Goal: Transaction & Acquisition: Purchase product/service

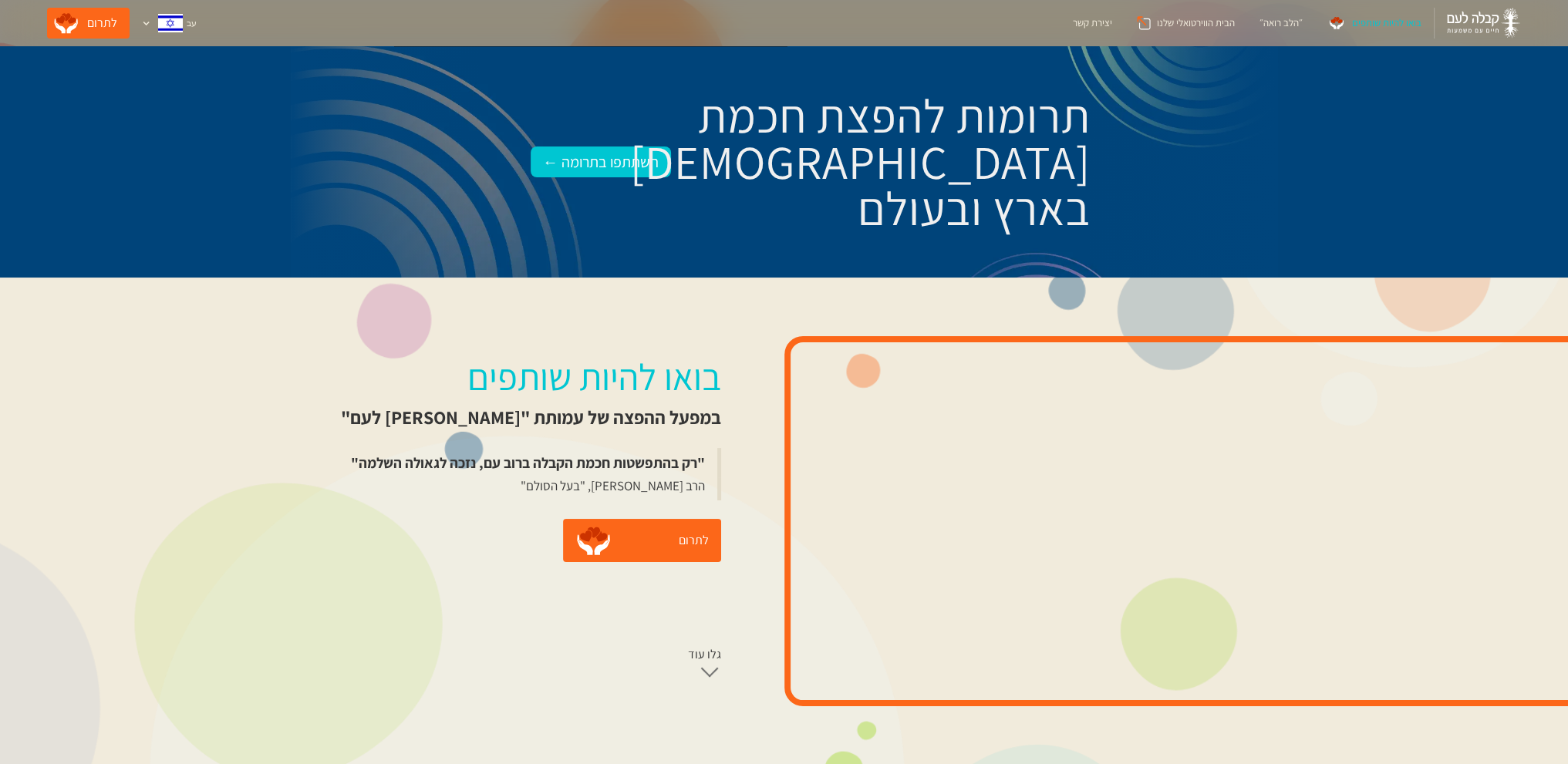
click at [1361, 24] on div "בואו להיות שותפים" at bounding box center [1386, 22] width 69 height 15
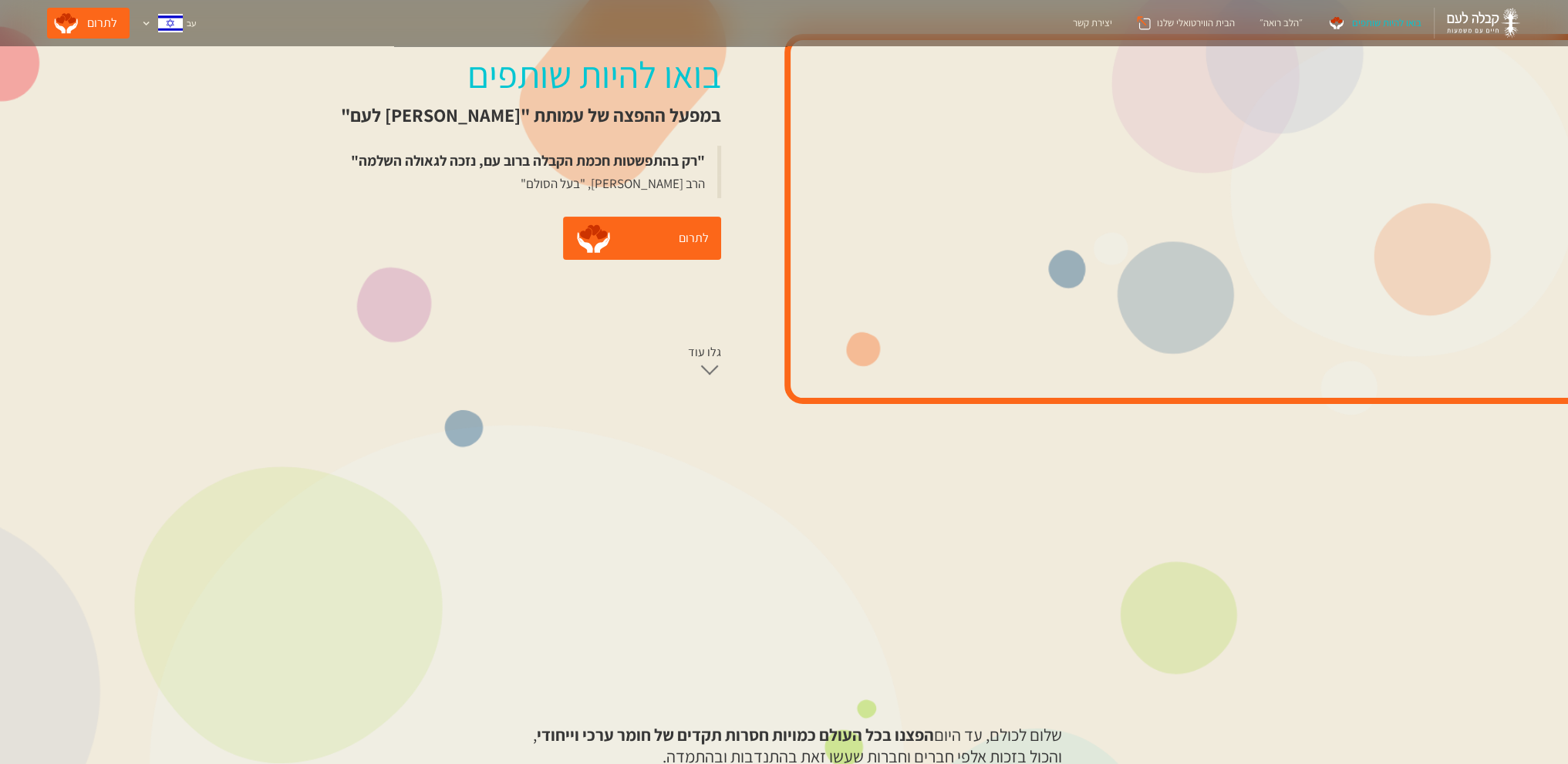
scroll to position [77, 0]
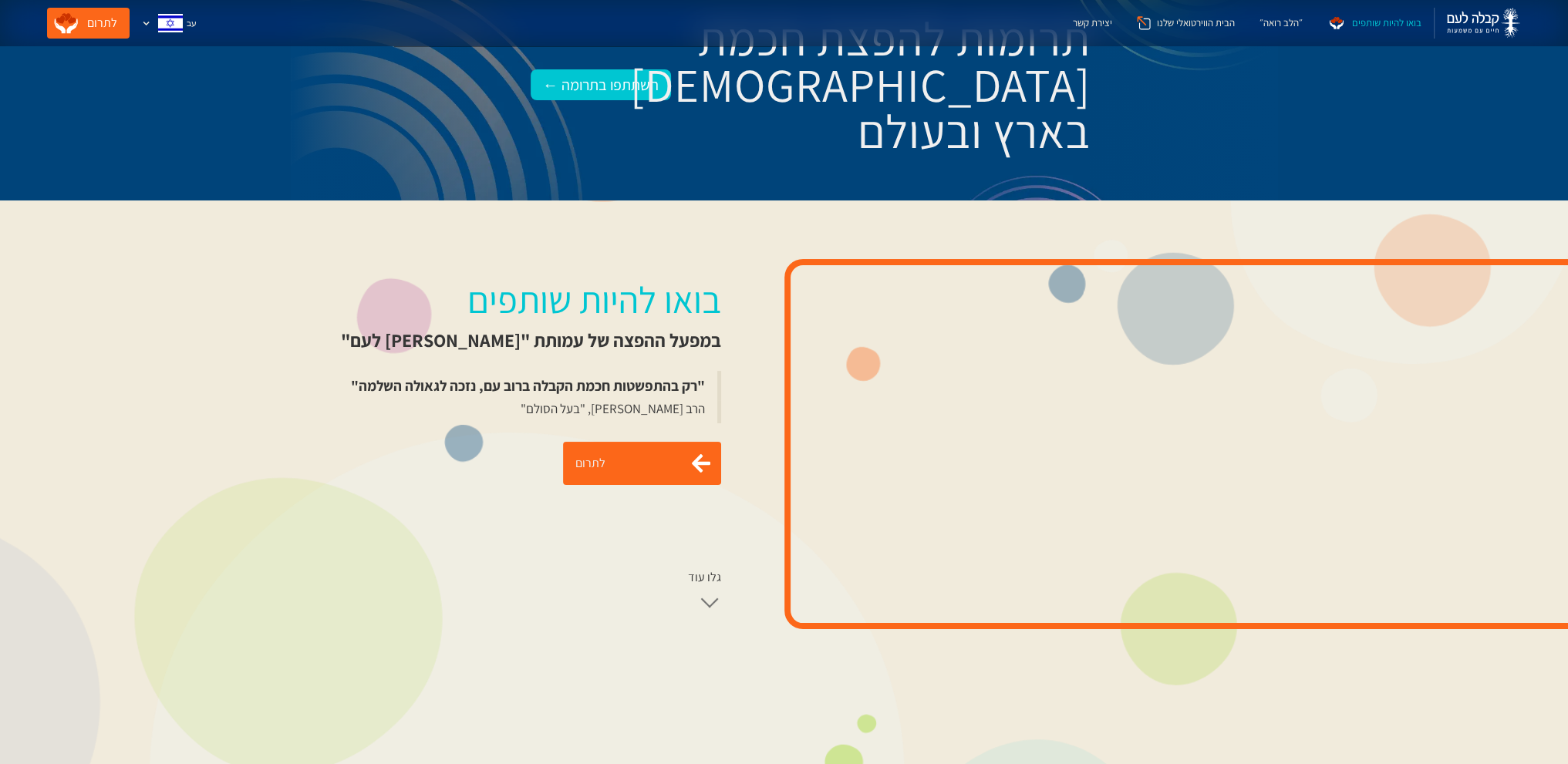
click at [596, 466] on link "לתרום" at bounding box center [642, 463] width 158 height 43
click at [1276, 21] on div "״הלב רואה״" at bounding box center [1281, 22] width 43 height 15
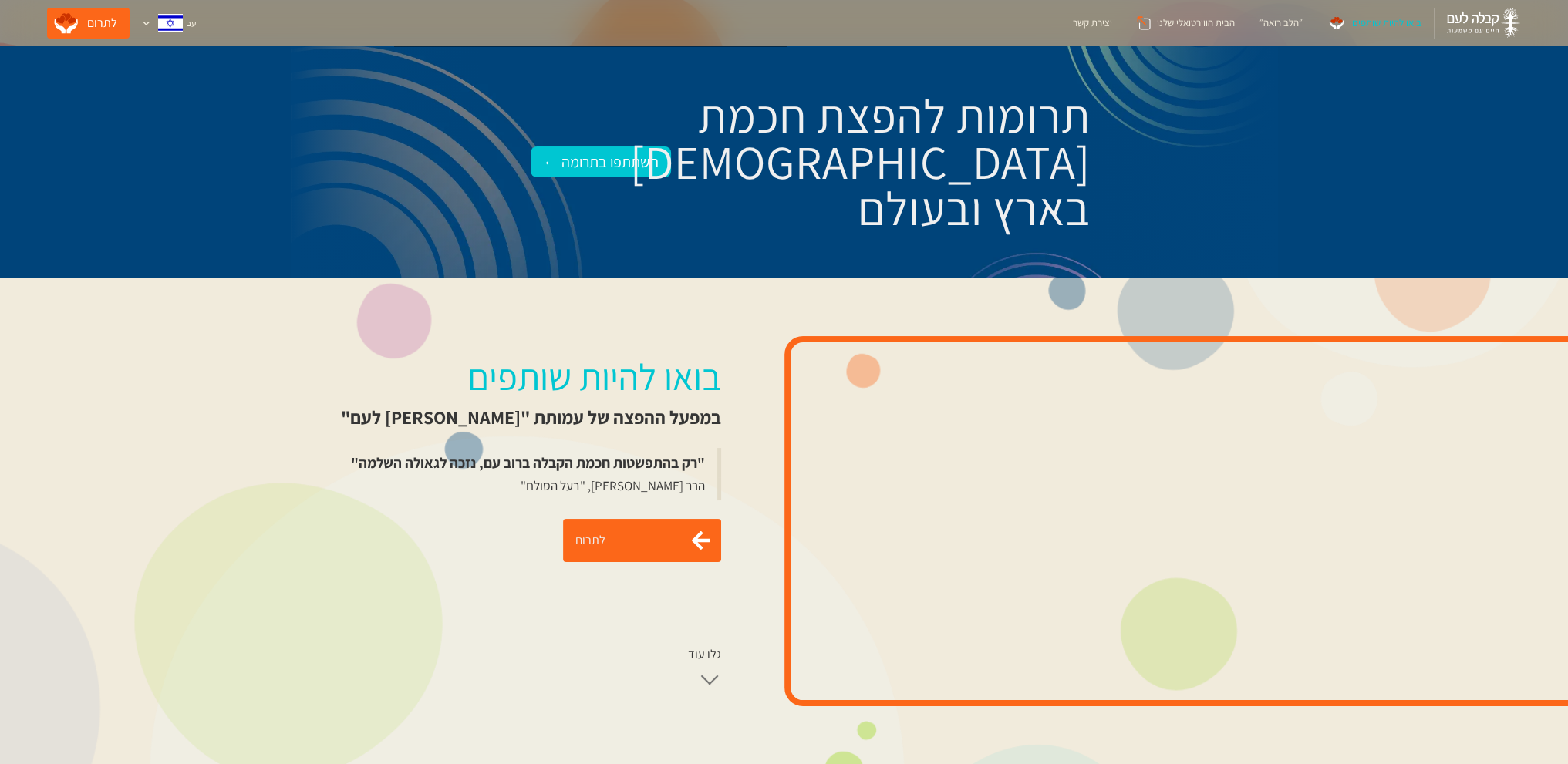
click at [590, 539] on link "לתרום" at bounding box center [642, 540] width 158 height 43
click at [1275, 22] on div "״הלב רואה״" at bounding box center [1281, 22] width 43 height 15
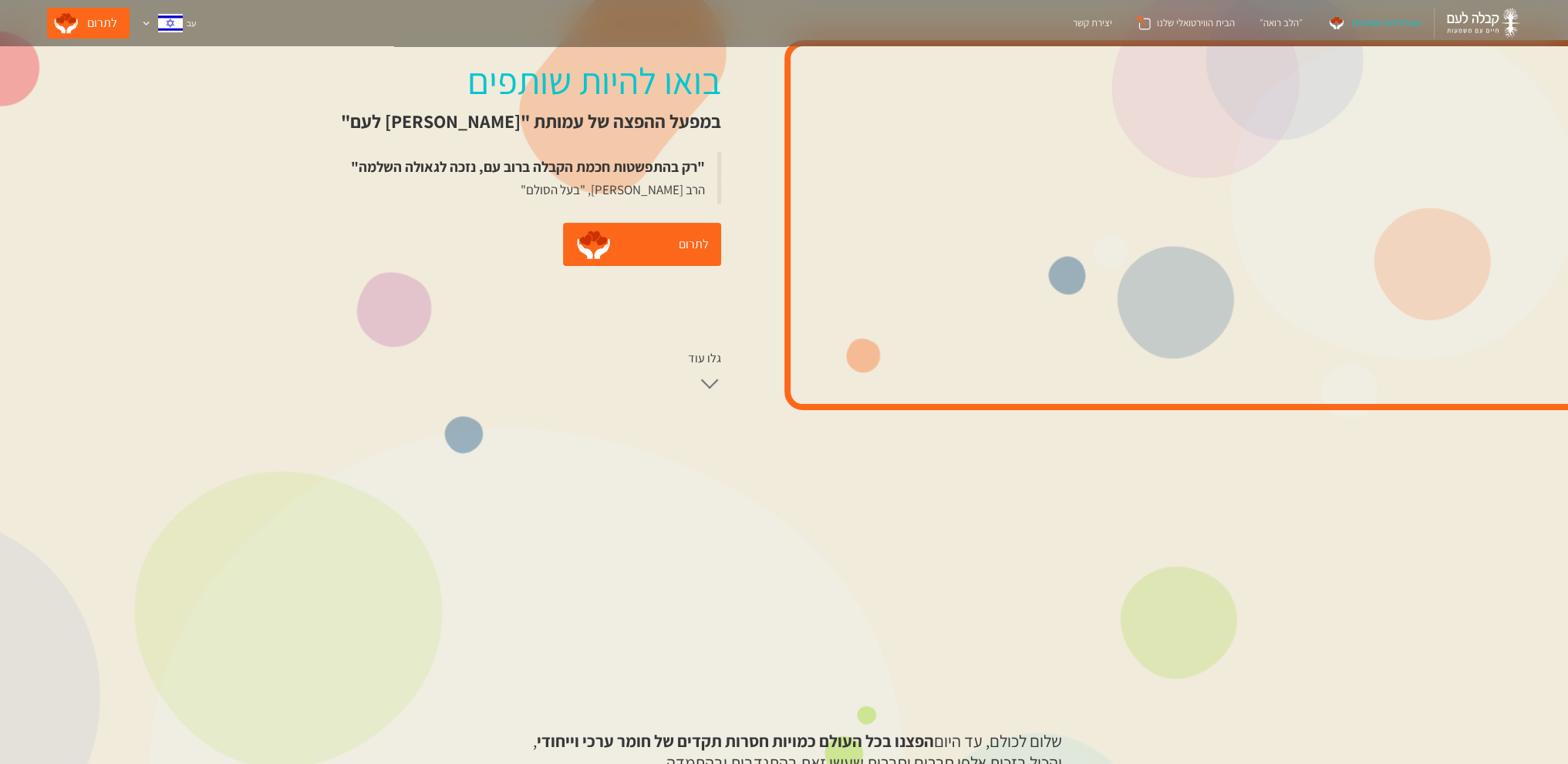
scroll to position [154, 0]
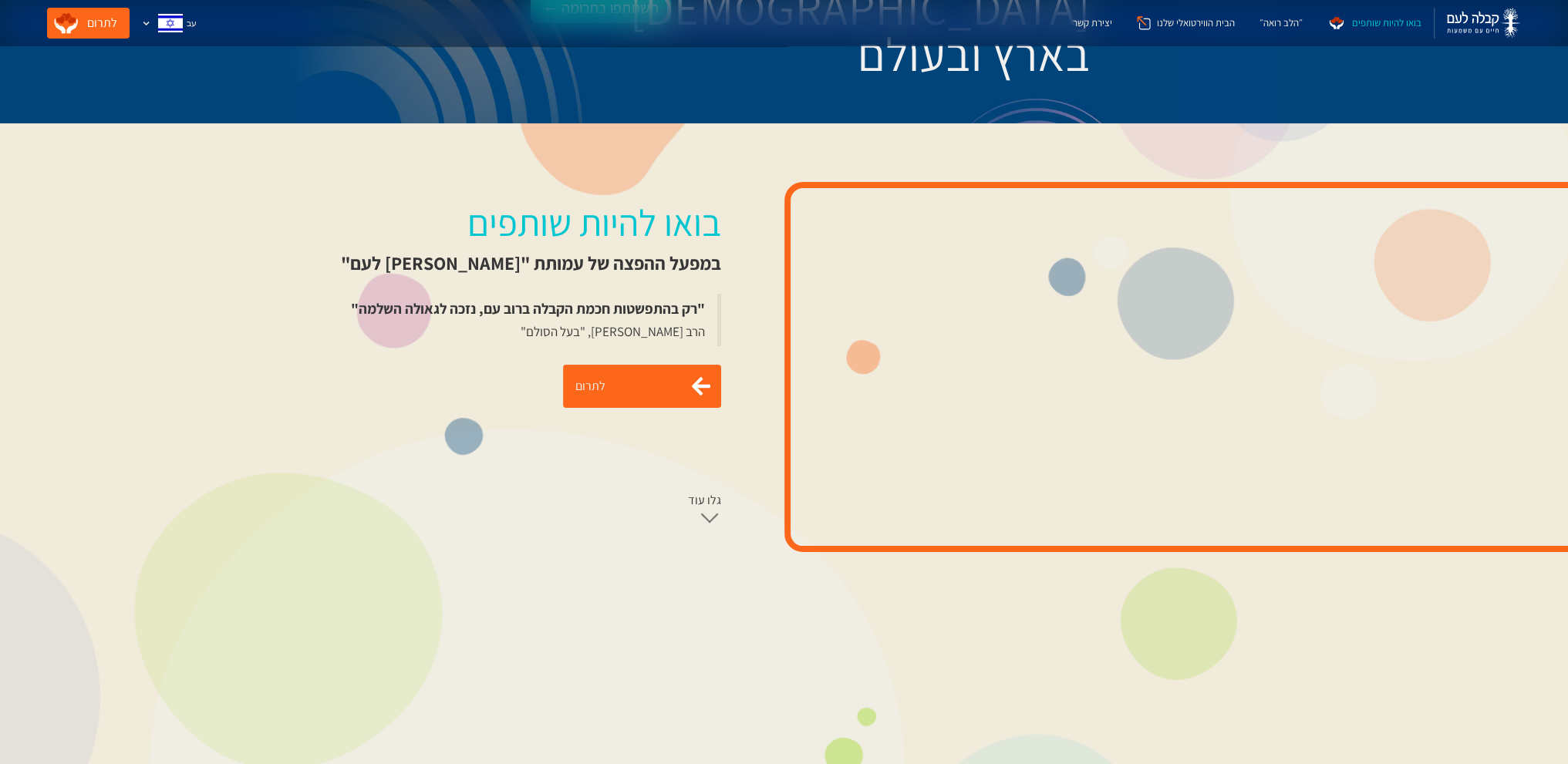
click at [663, 389] on link "לתרום" at bounding box center [642, 386] width 158 height 43
